Goal: Complete application form

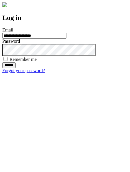
type input "**********"
click at [16, 68] on input "******" at bounding box center [8, 65] width 13 height 6
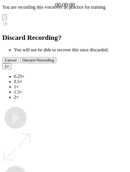
type input "**********"
